Goal: Entertainment & Leisure: Browse casually

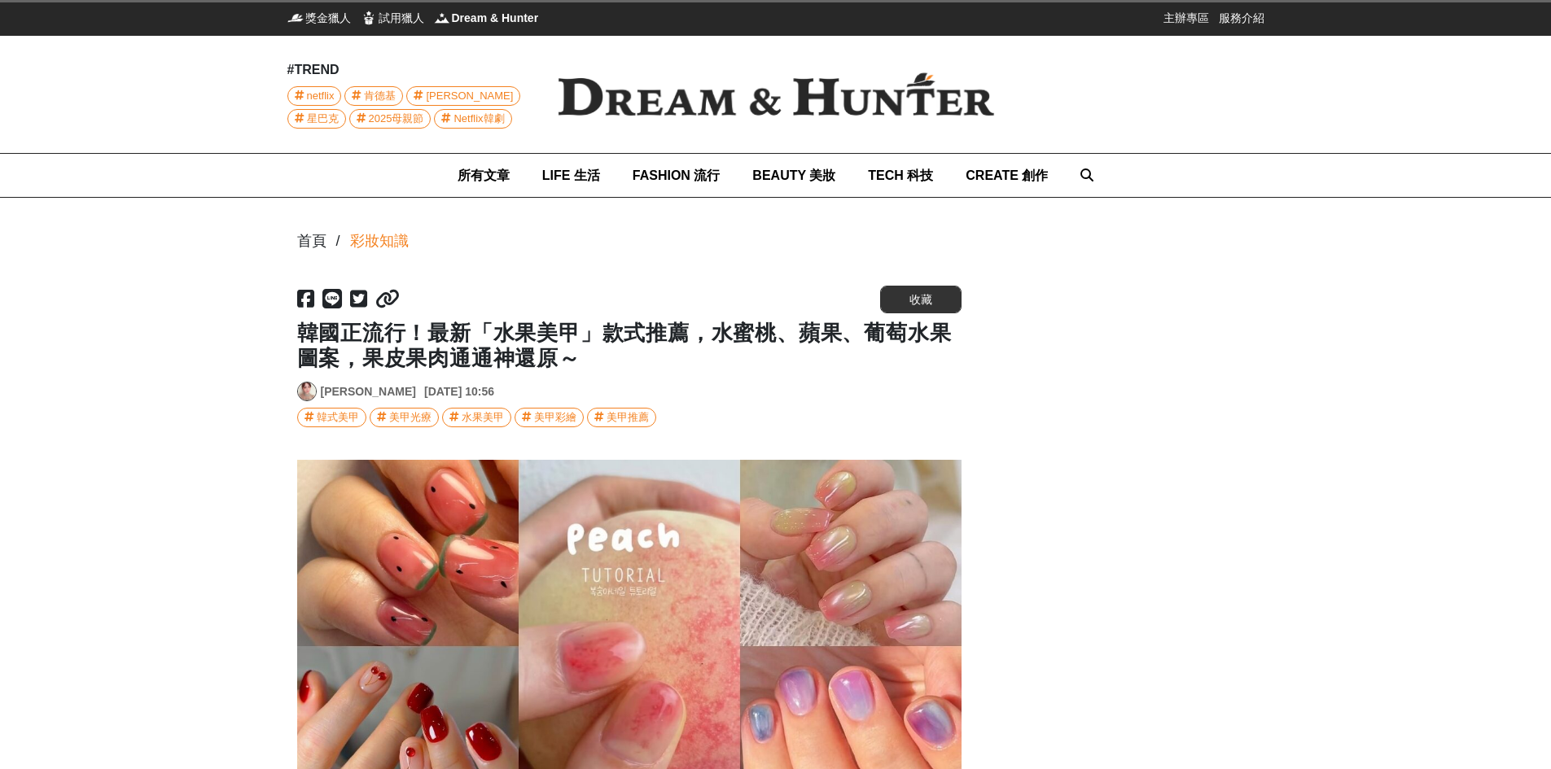
scroll to position [407, 0]
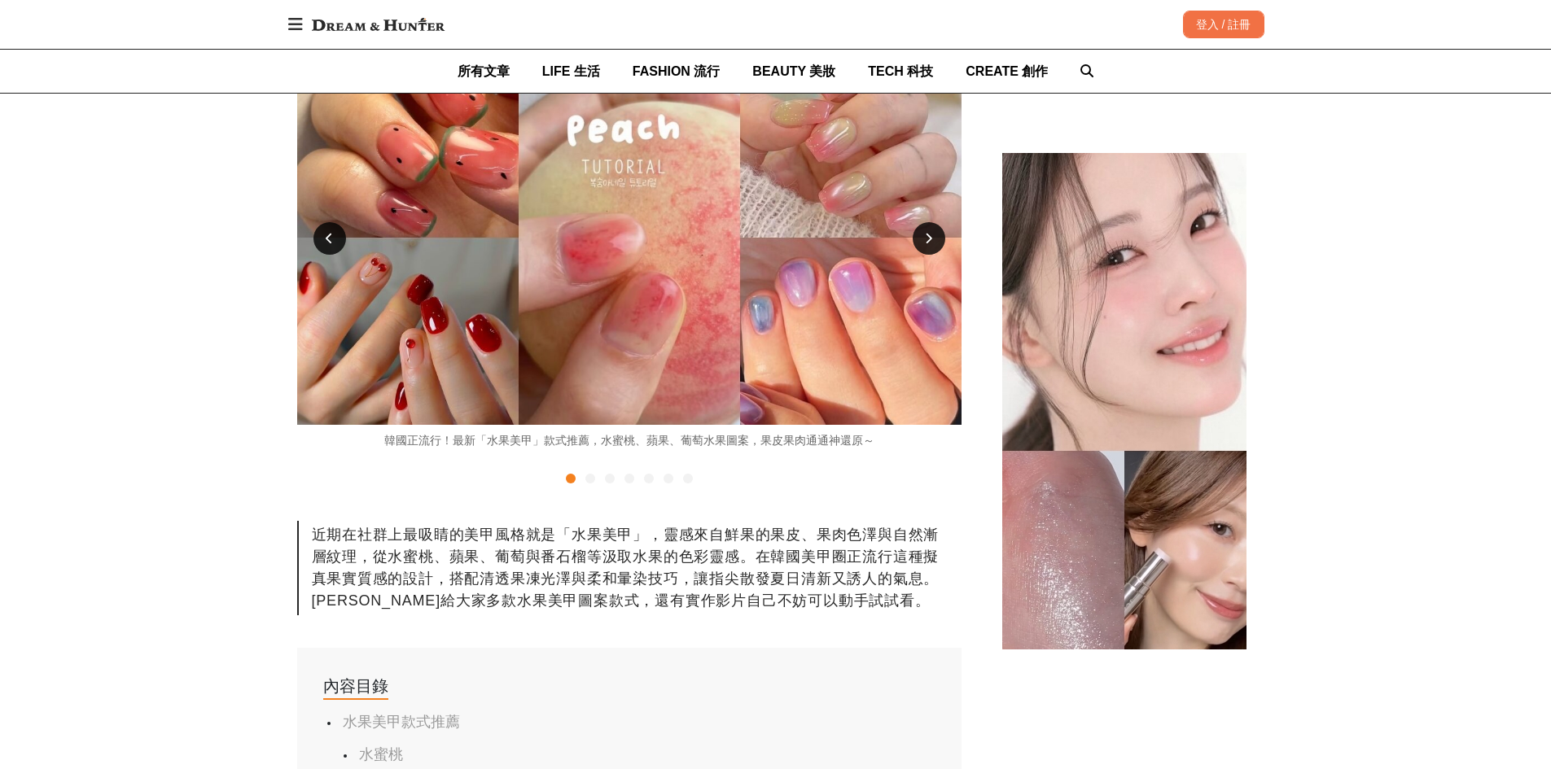
click at [472, 252] on img at bounding box center [629, 238] width 664 height 374
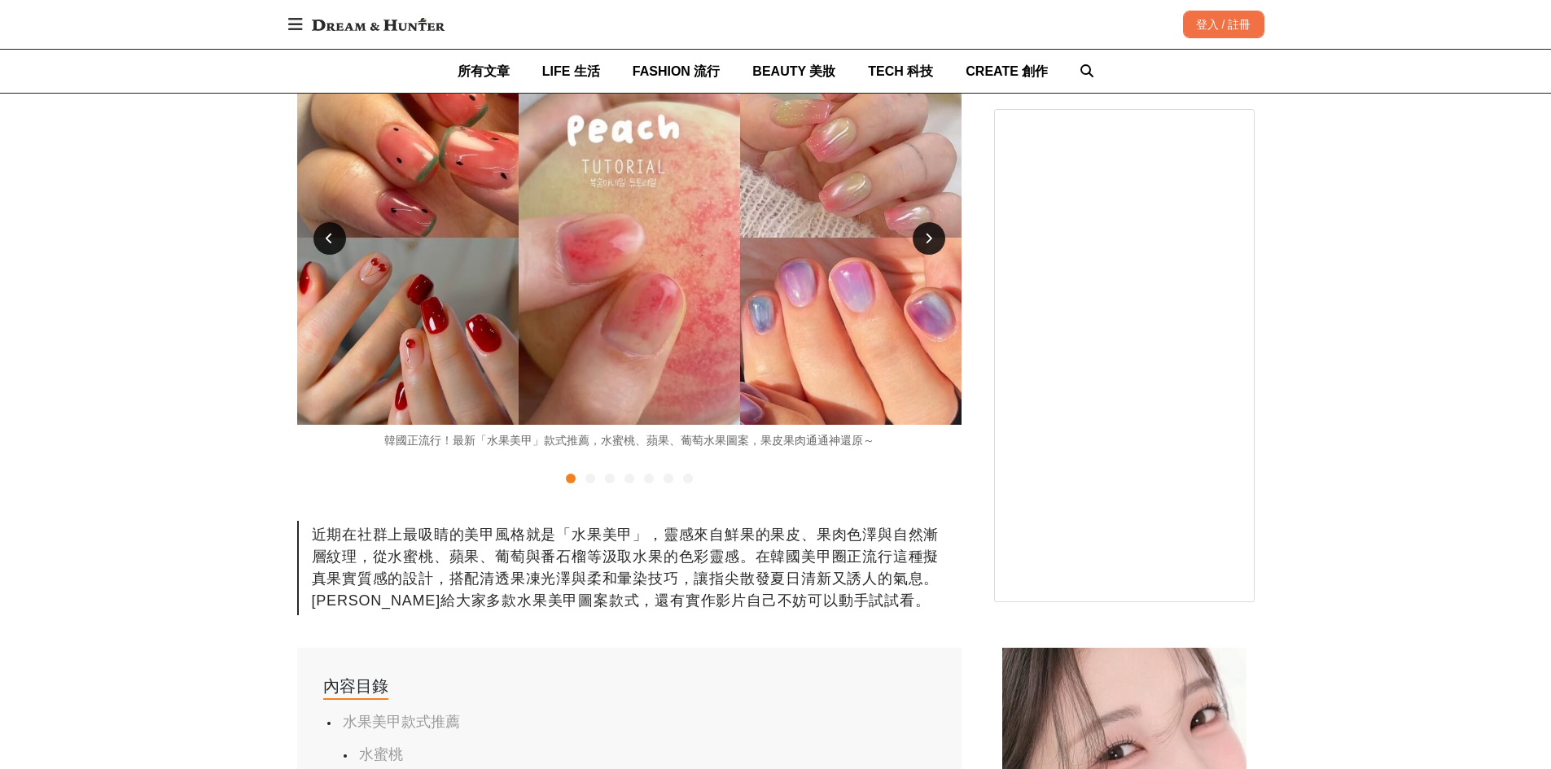
click at [473, 325] on img at bounding box center [629, 238] width 664 height 374
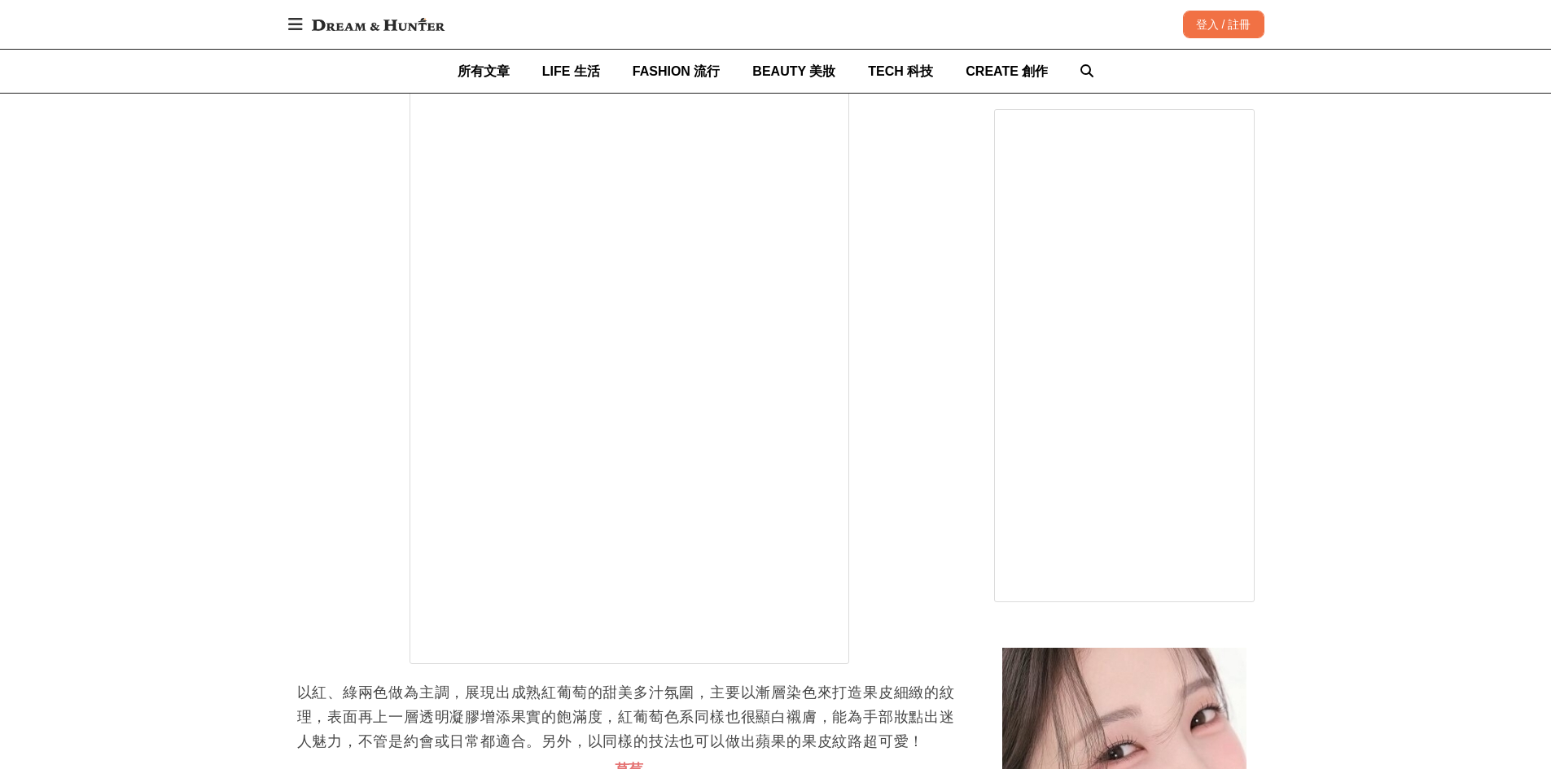
scroll to position [0, 0]
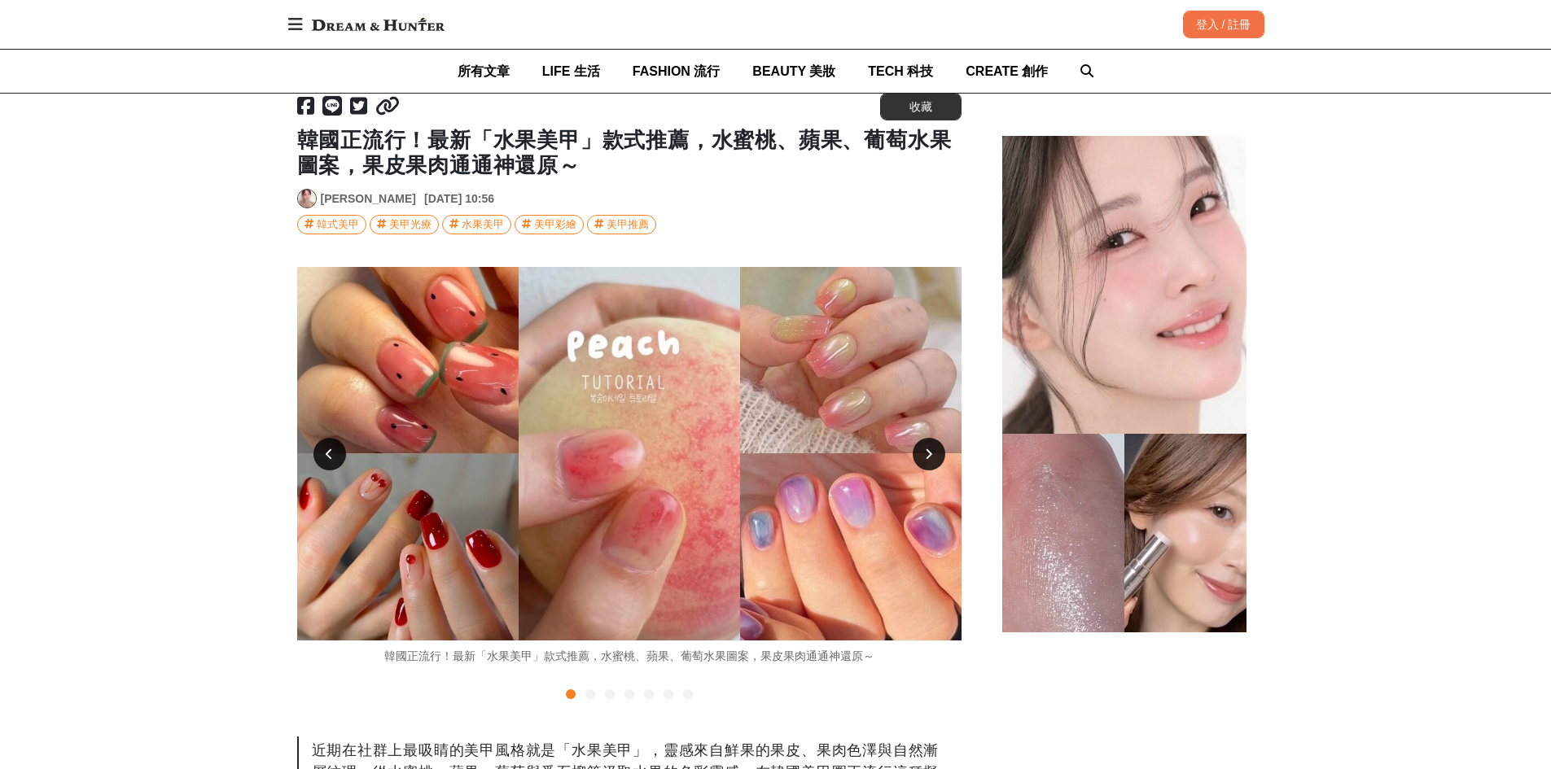
scroll to position [244, 0]
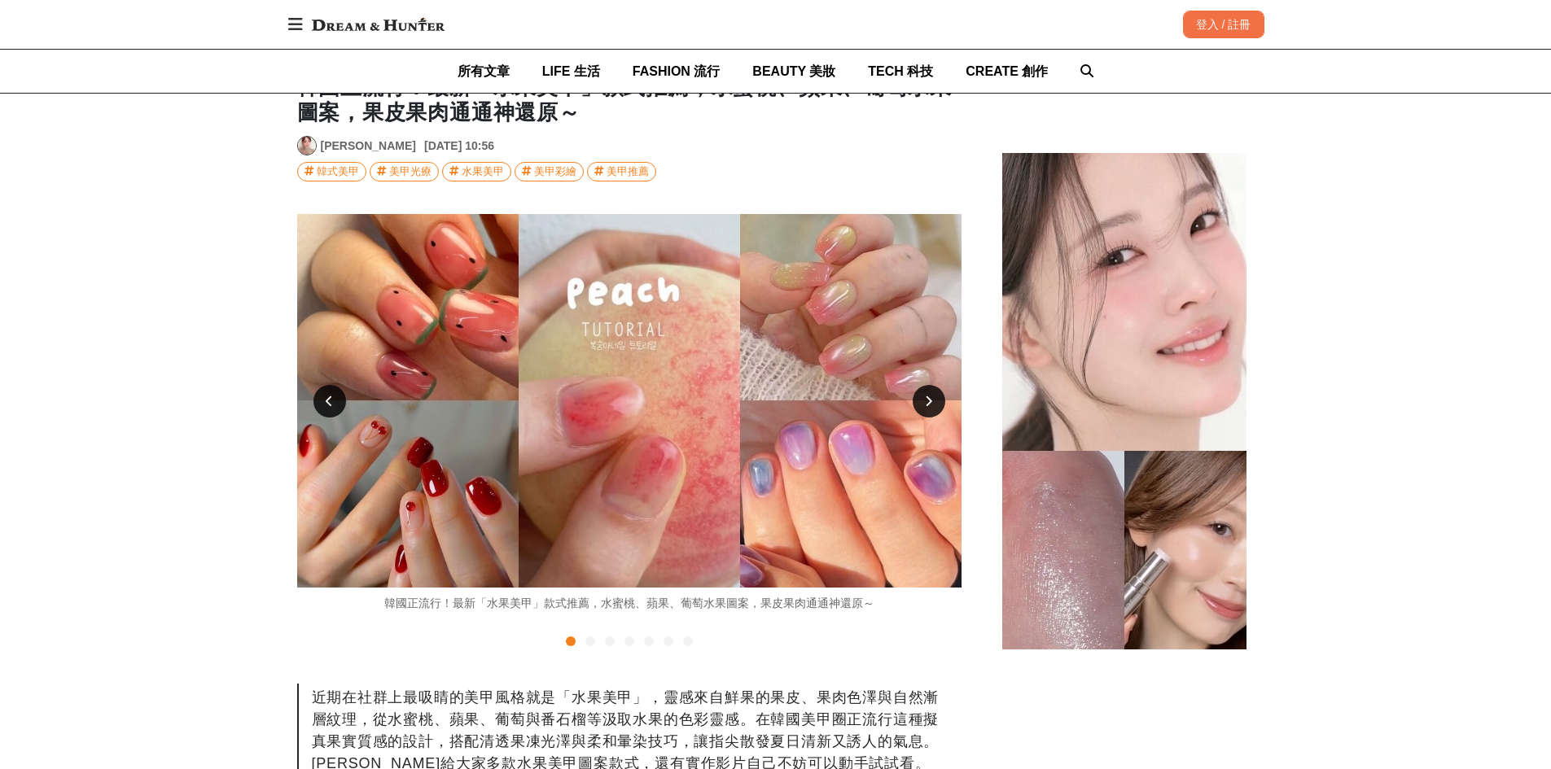
click at [465, 487] on img at bounding box center [629, 401] width 664 height 374
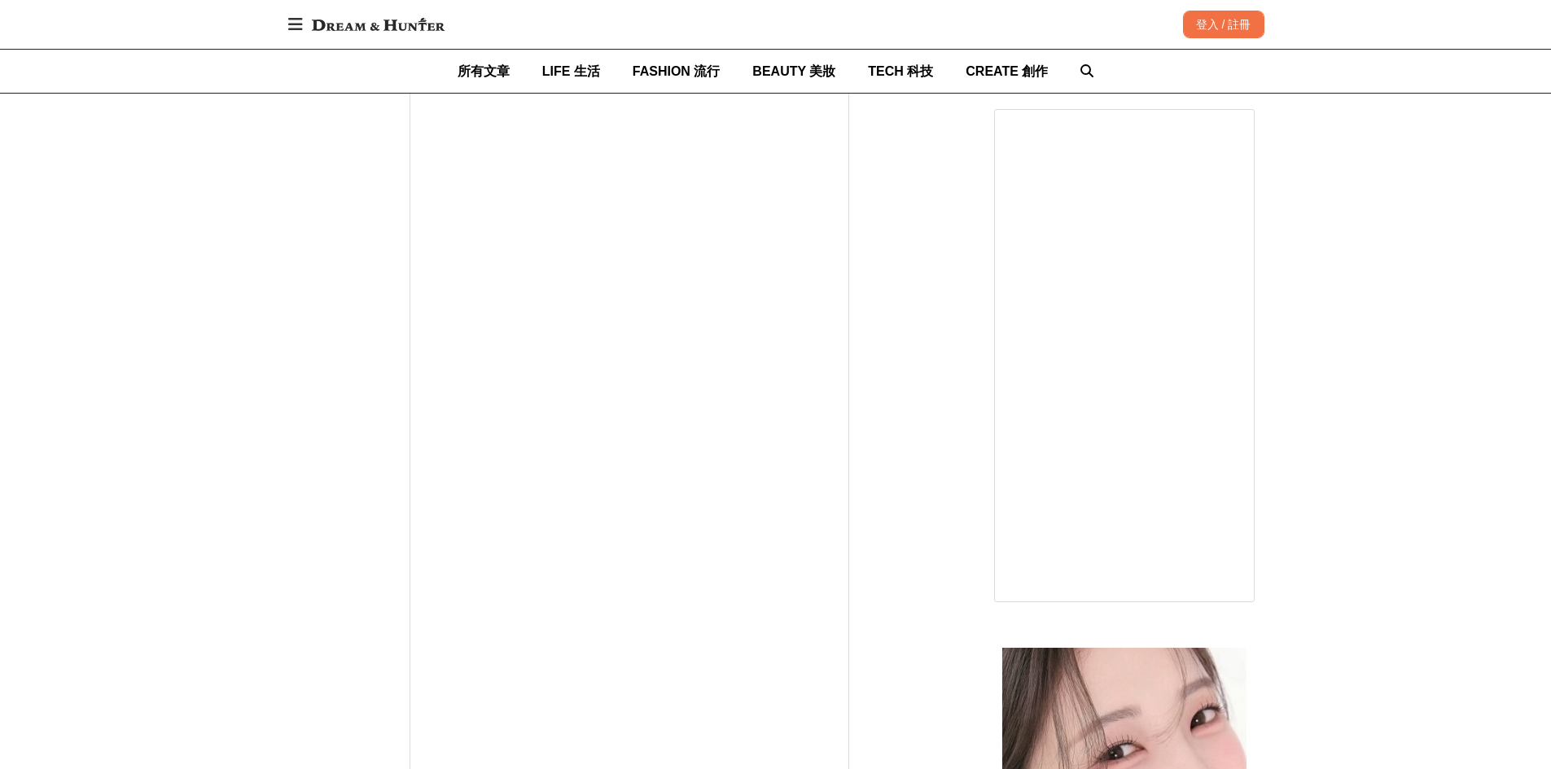
scroll to position [0, 3321]
